Goal: Task Accomplishment & Management: Use online tool/utility

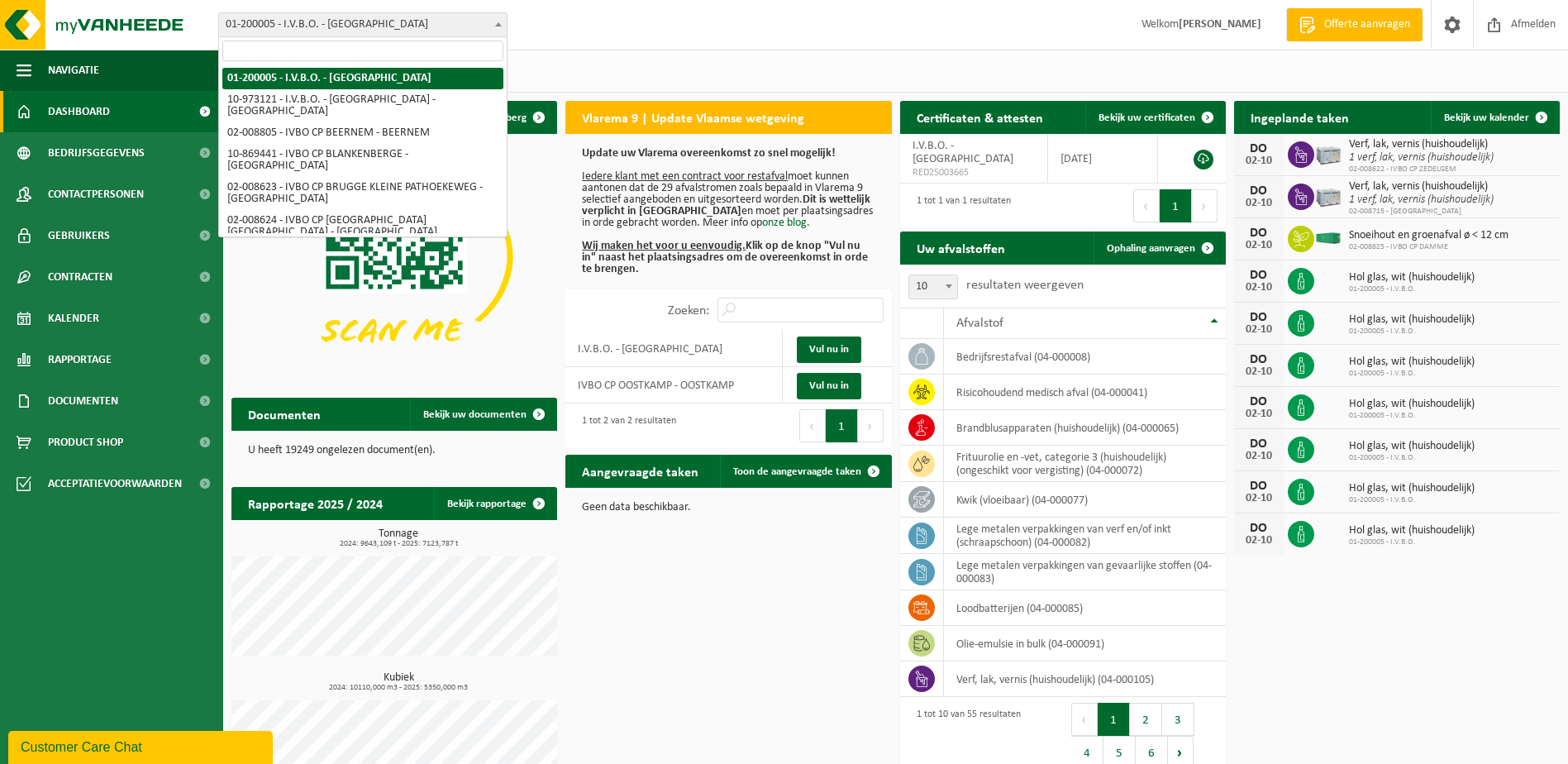
click at [496, 31] on span at bounding box center [498, 24] width 17 height 22
select select "5344"
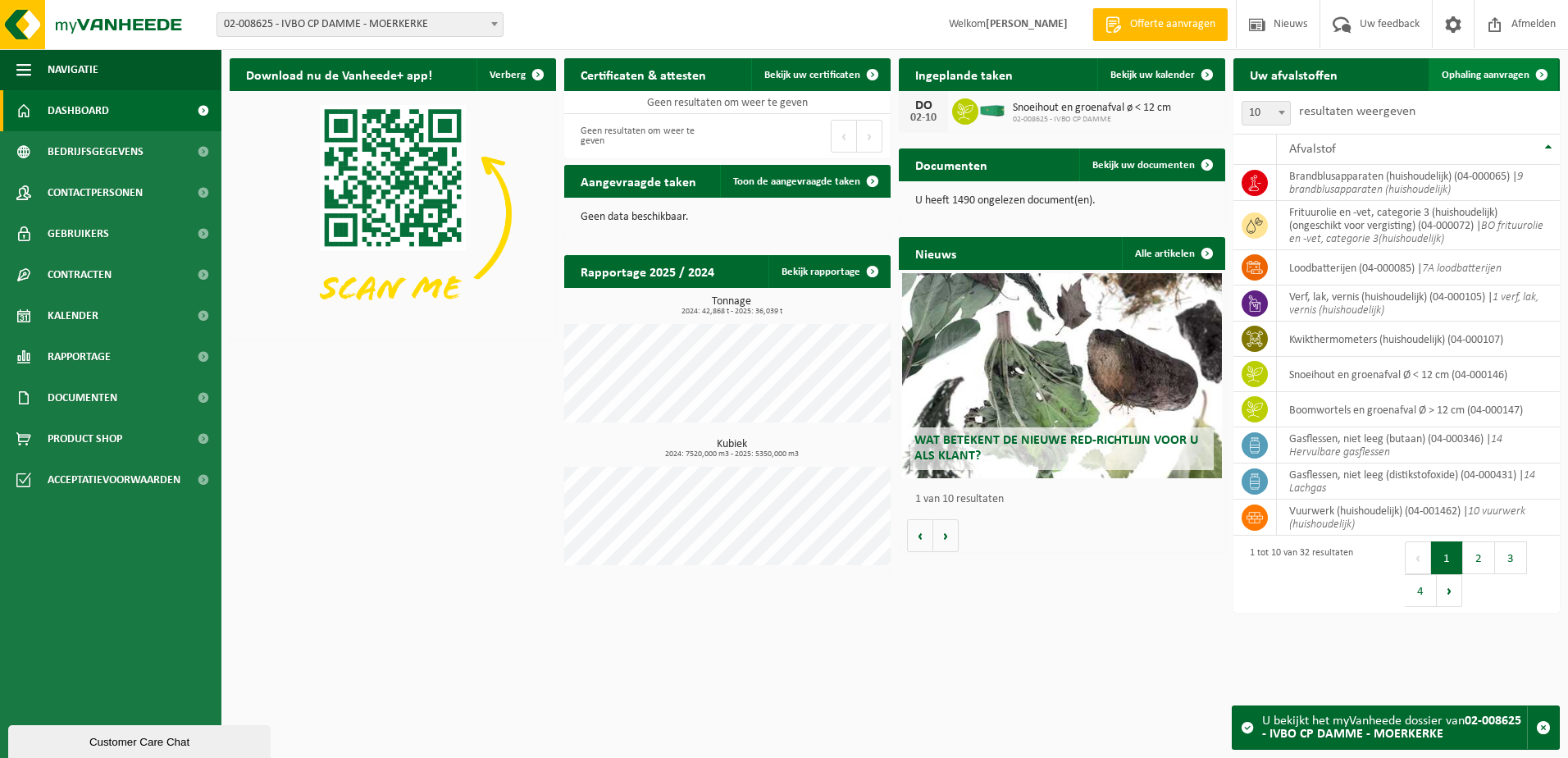
drag, startPoint x: 1465, startPoint y: 77, endPoint x: 1454, endPoint y: 76, distance: 11.0
click at [1466, 76] on span "Ophaling aanvragen" at bounding box center [1486, 75] width 88 height 11
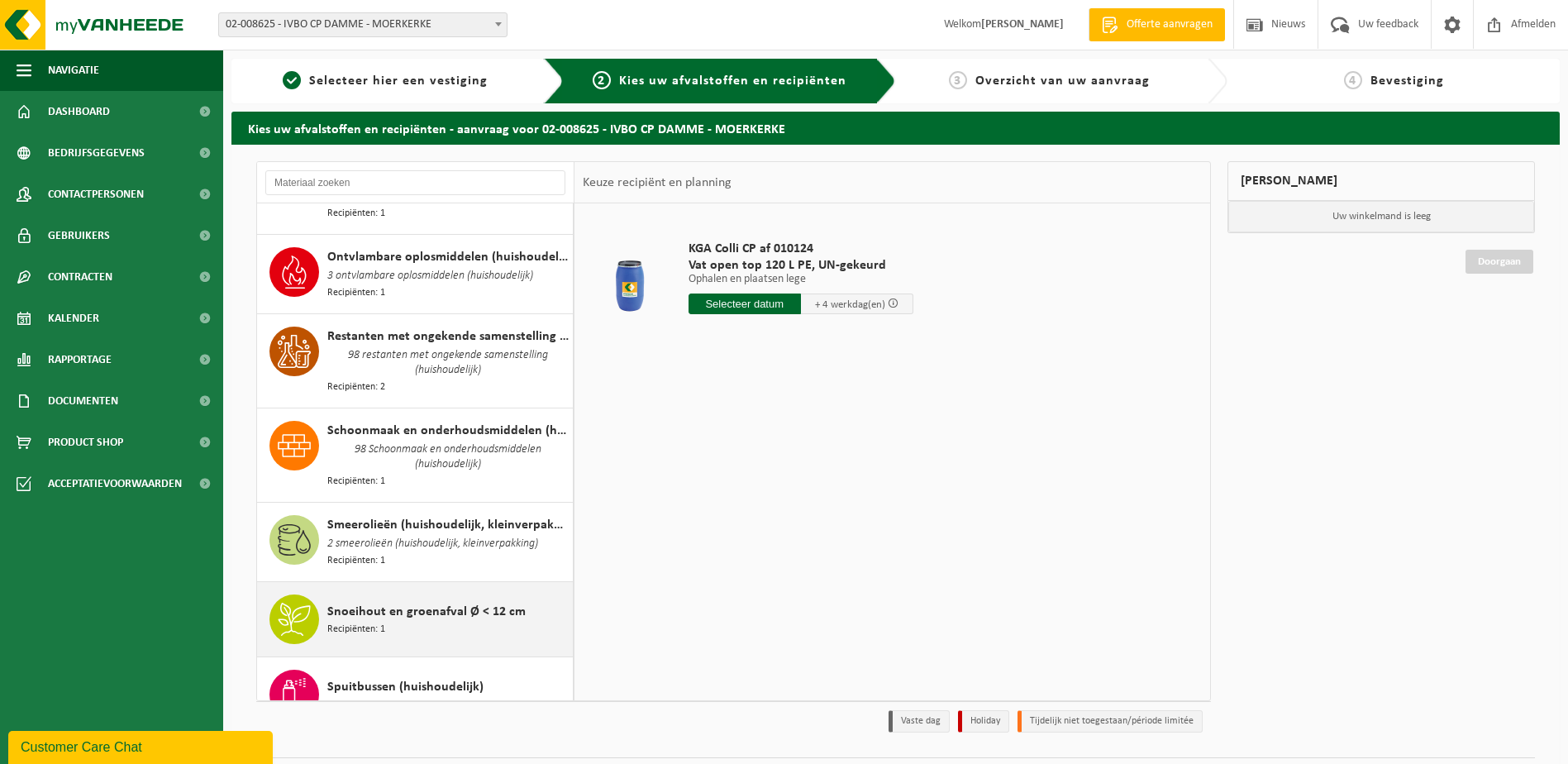
click at [509, 595] on div "Snoeihout en groenafval Ø < 12 cm Recipiënten: 1" at bounding box center [447, 620] width 242 height 50
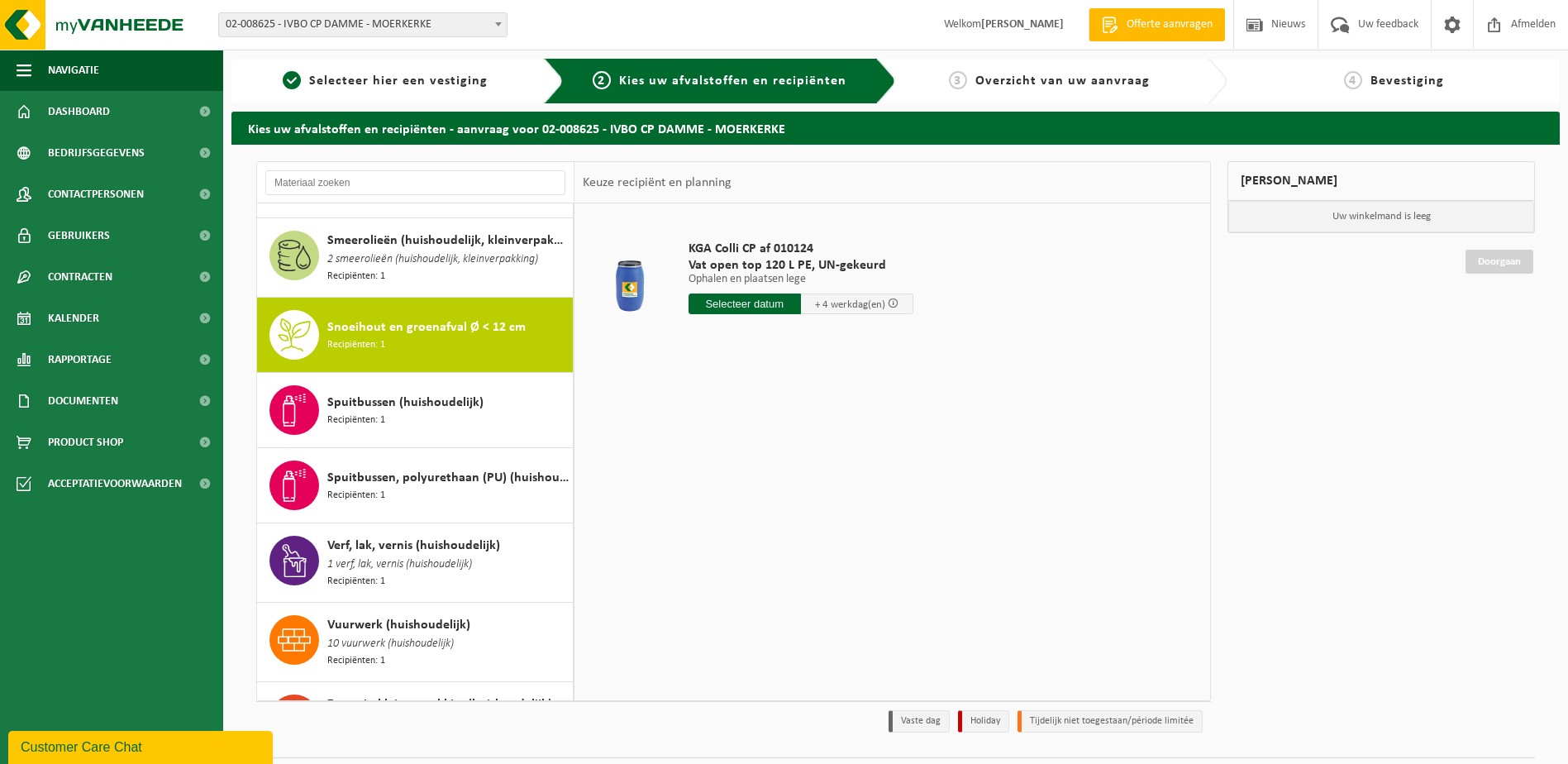
scroll to position [2045, 0]
click at [767, 309] on input "text" at bounding box center [754, 303] width 131 height 21
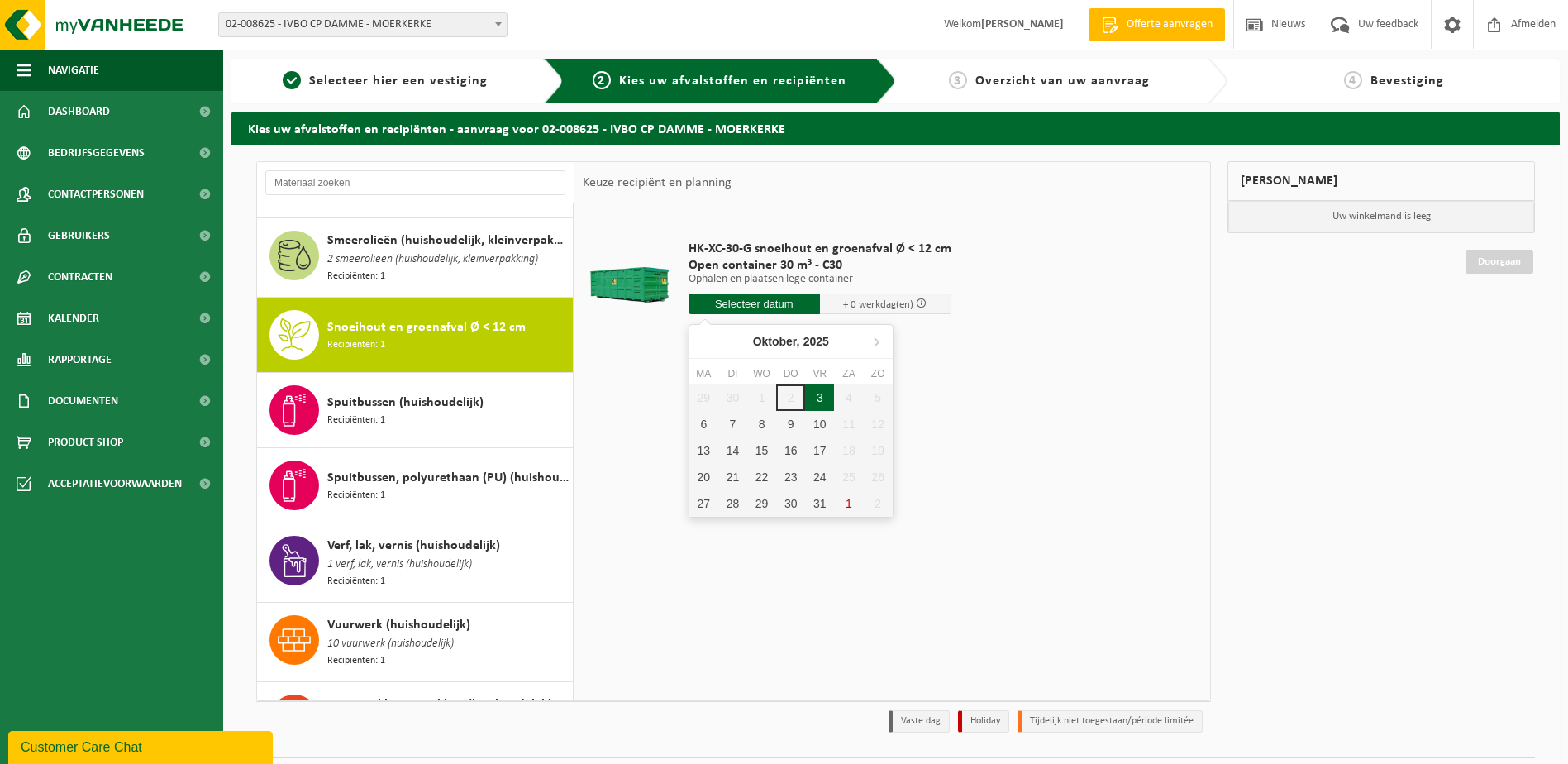
click at [813, 400] on div "3" at bounding box center [819, 398] width 29 height 27
type input "Van 2025-10-03"
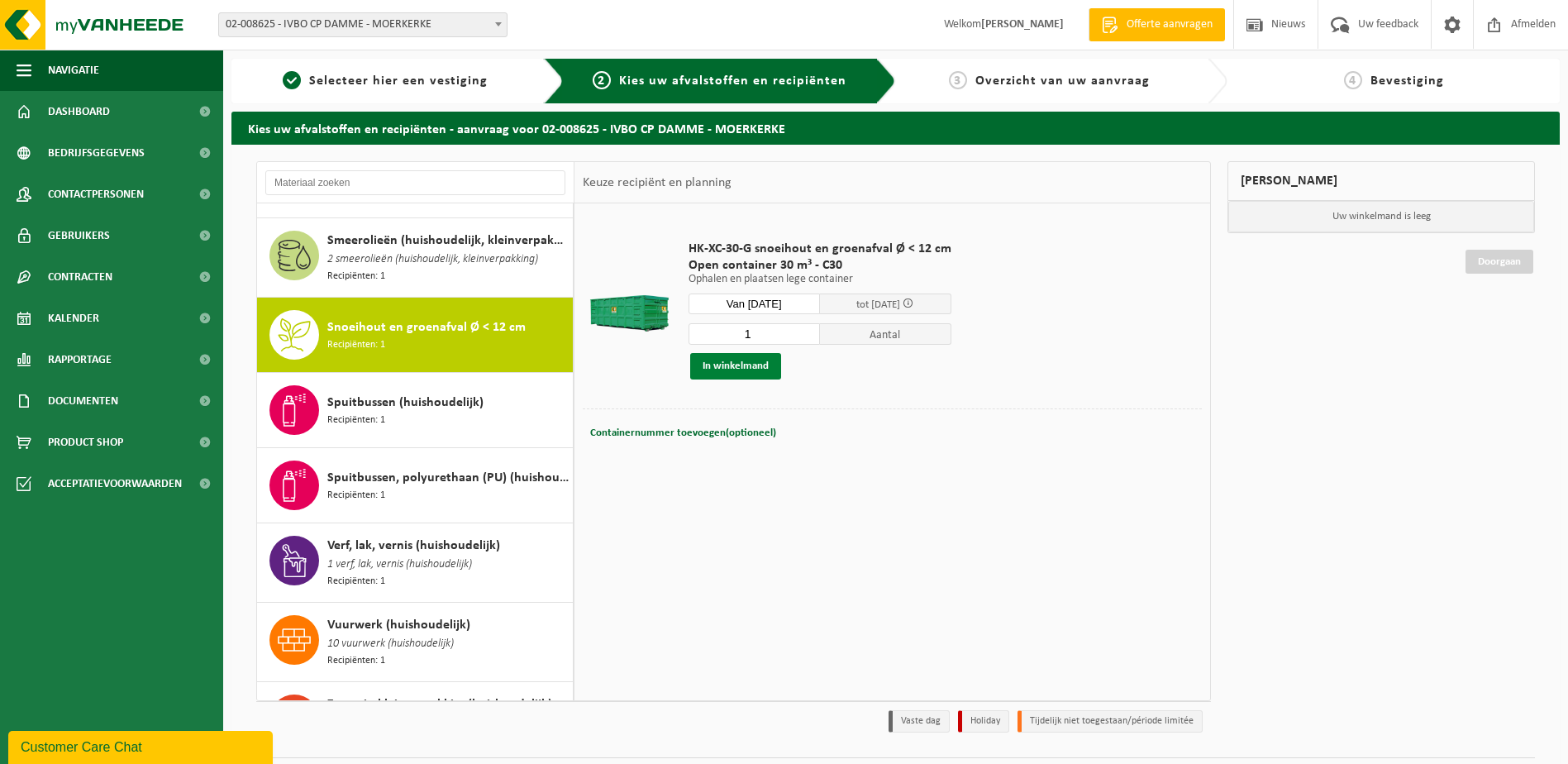
click at [725, 371] on button "In winkelmand" at bounding box center [735, 366] width 91 height 27
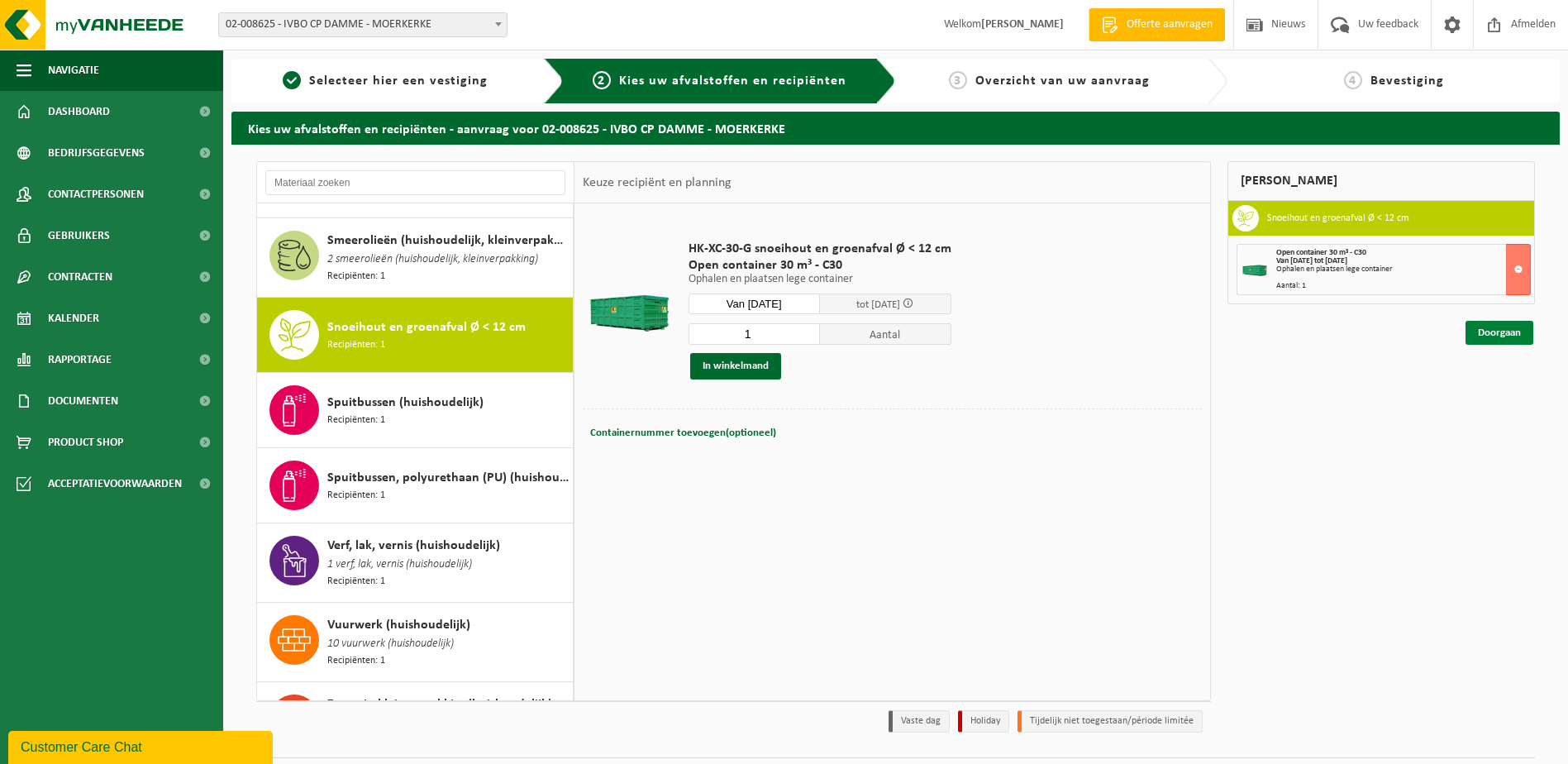
click at [1487, 335] on link "Doorgaan" at bounding box center [1499, 332] width 68 height 24
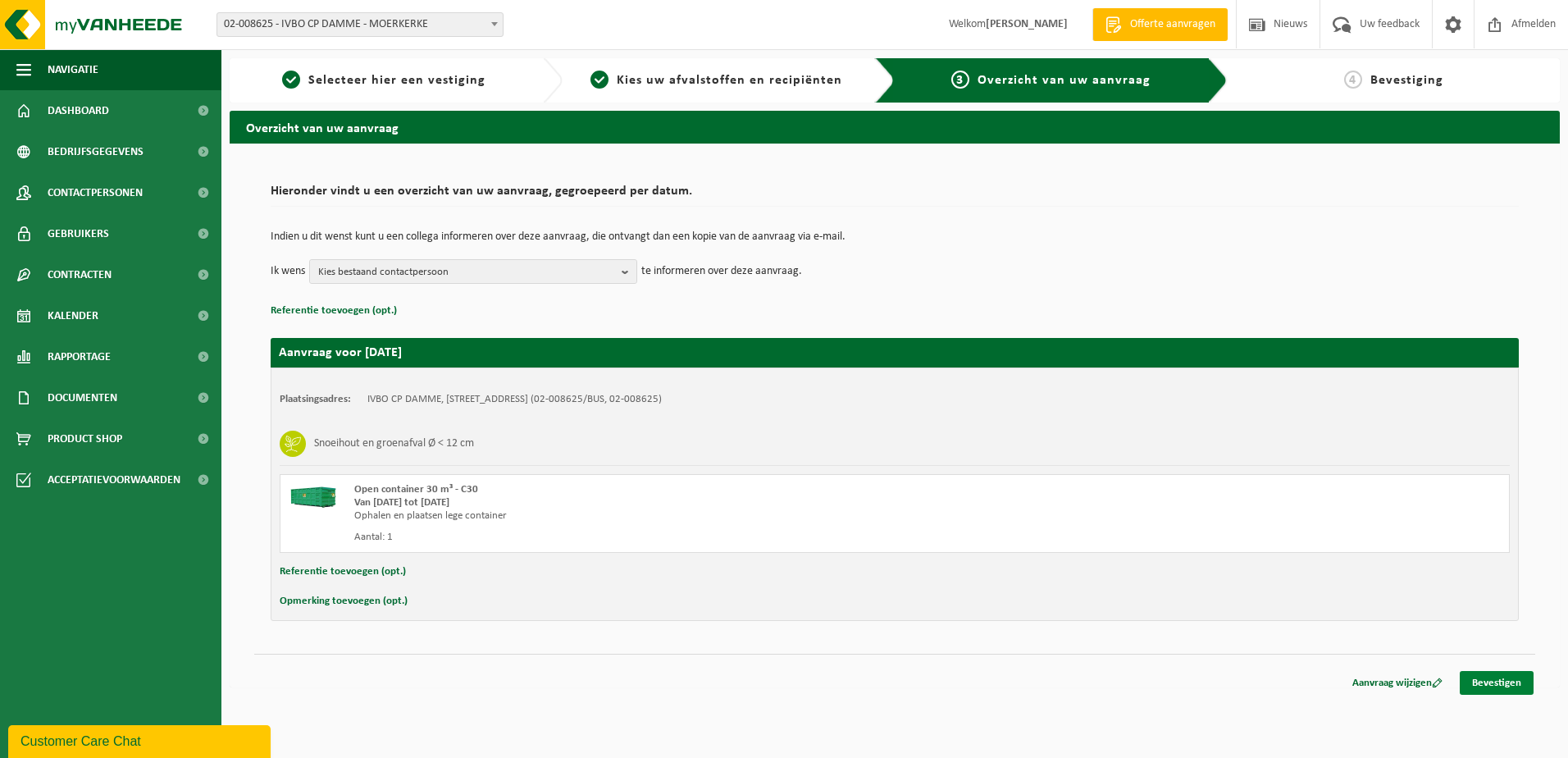
click at [1500, 685] on link "Bevestigen" at bounding box center [1496, 683] width 74 height 24
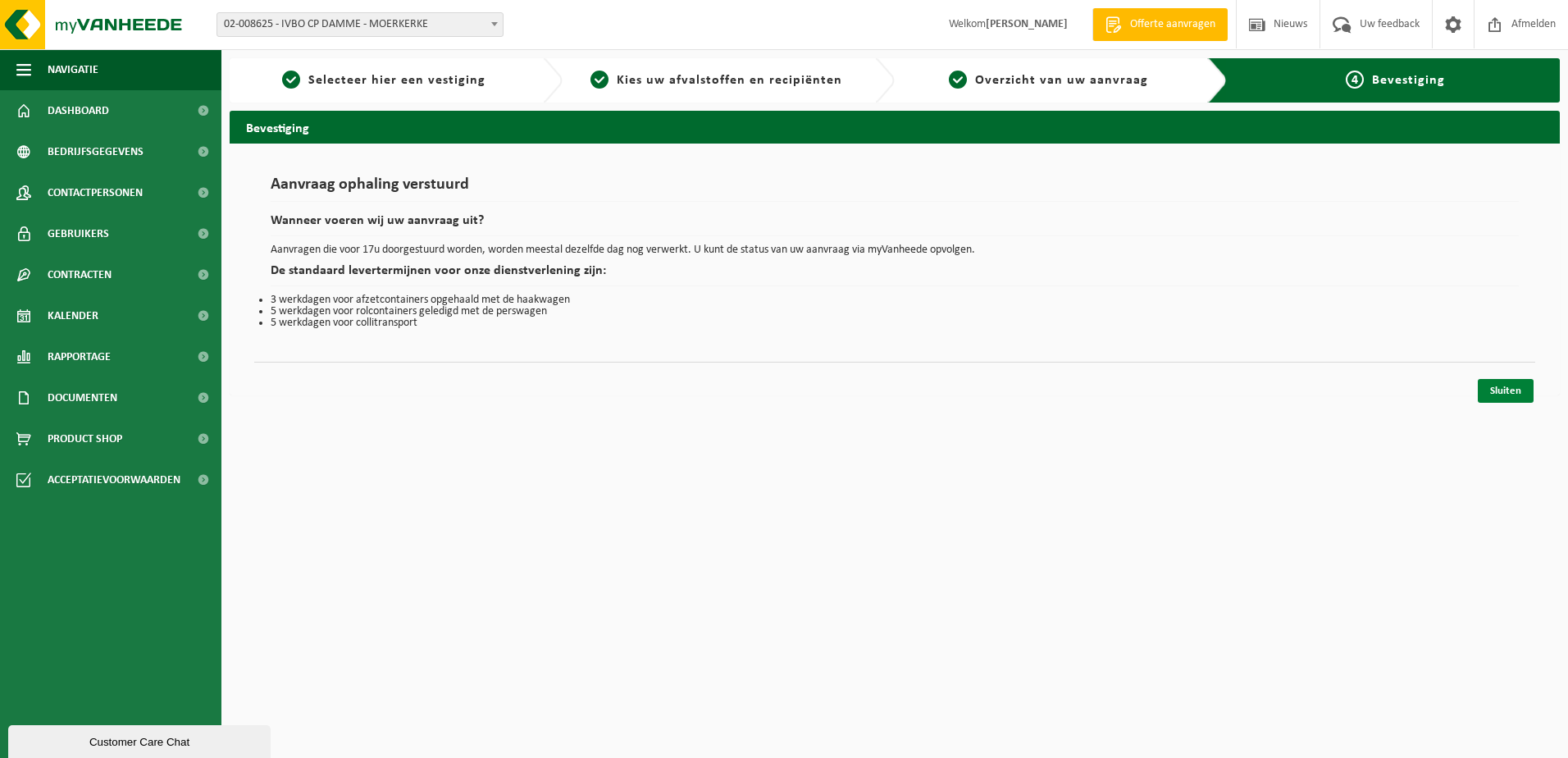
click at [1503, 389] on link "Sluiten" at bounding box center [1505, 391] width 56 height 24
